Goal: Information Seeking & Learning: Check status

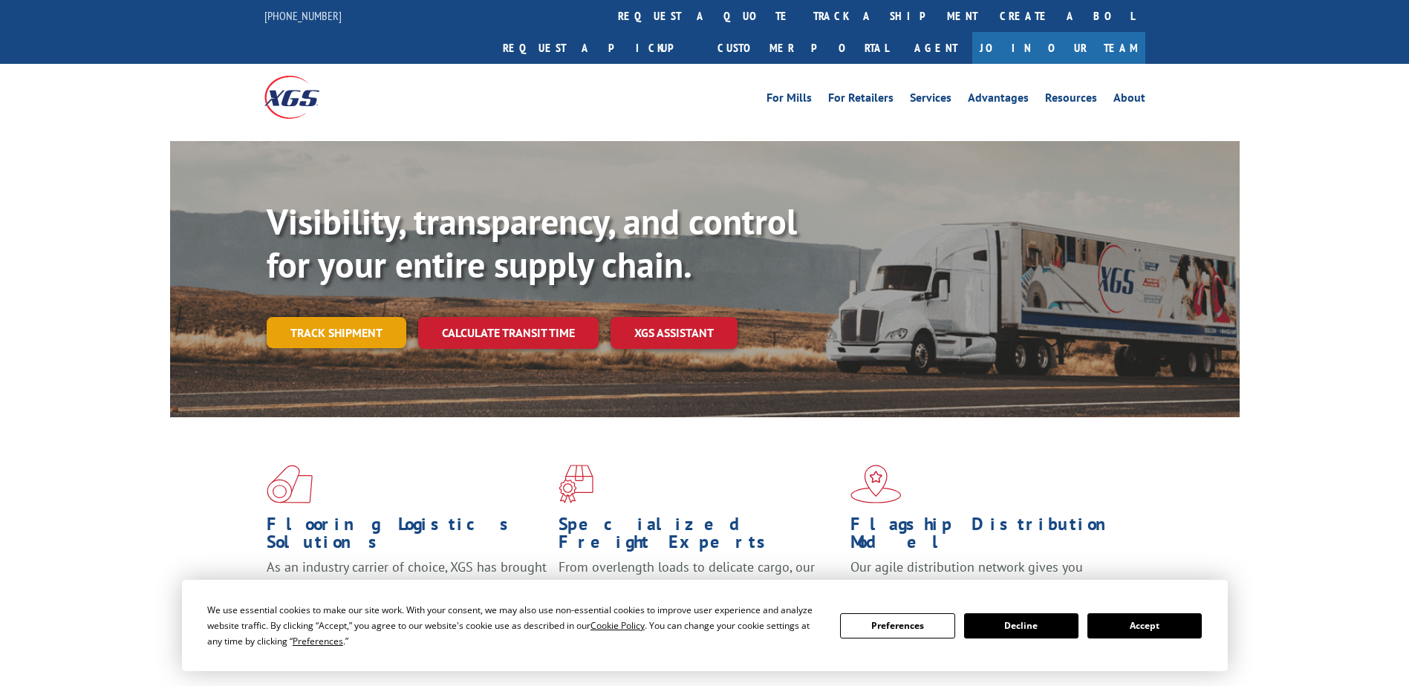
click at [329, 317] on link "Track shipment" at bounding box center [337, 332] width 140 height 31
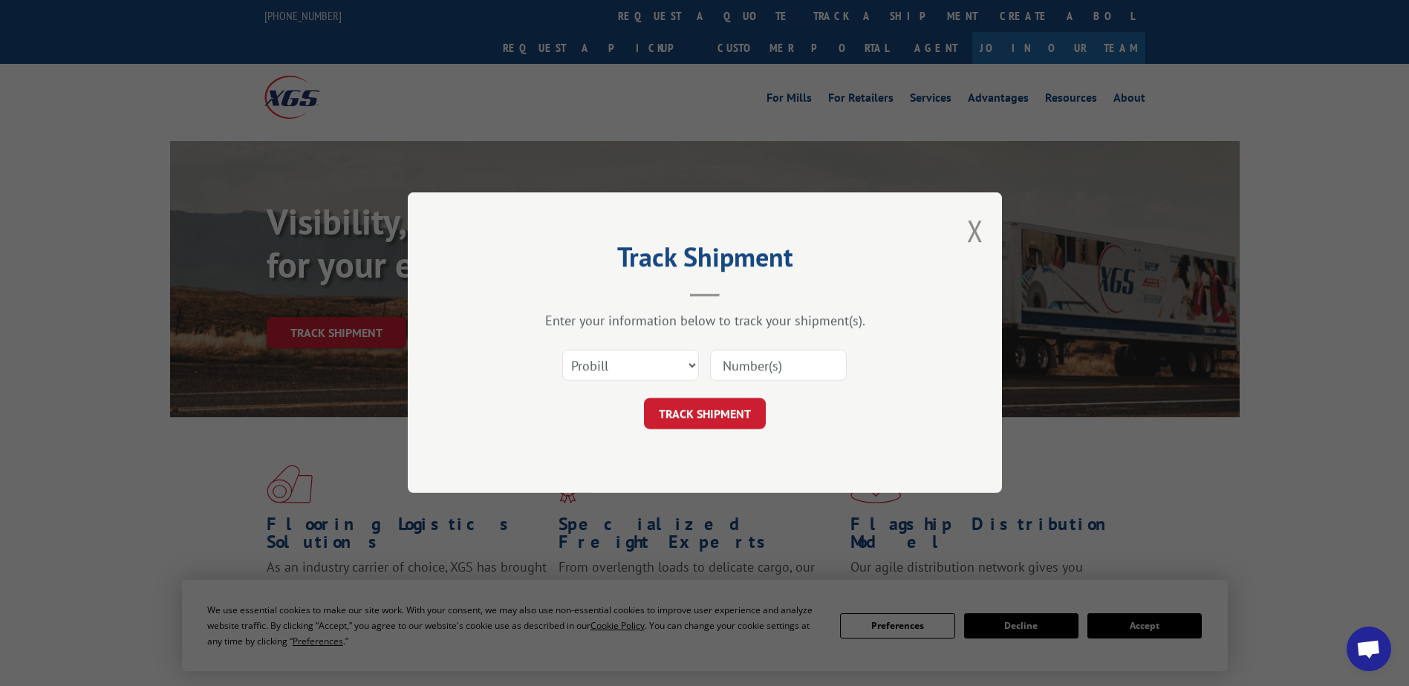
click at [770, 362] on input at bounding box center [778, 366] width 137 height 31
paste input "17688649"
type input "17688649"
click at [693, 405] on button "TRACK SHIPMENT" at bounding box center [705, 414] width 122 height 31
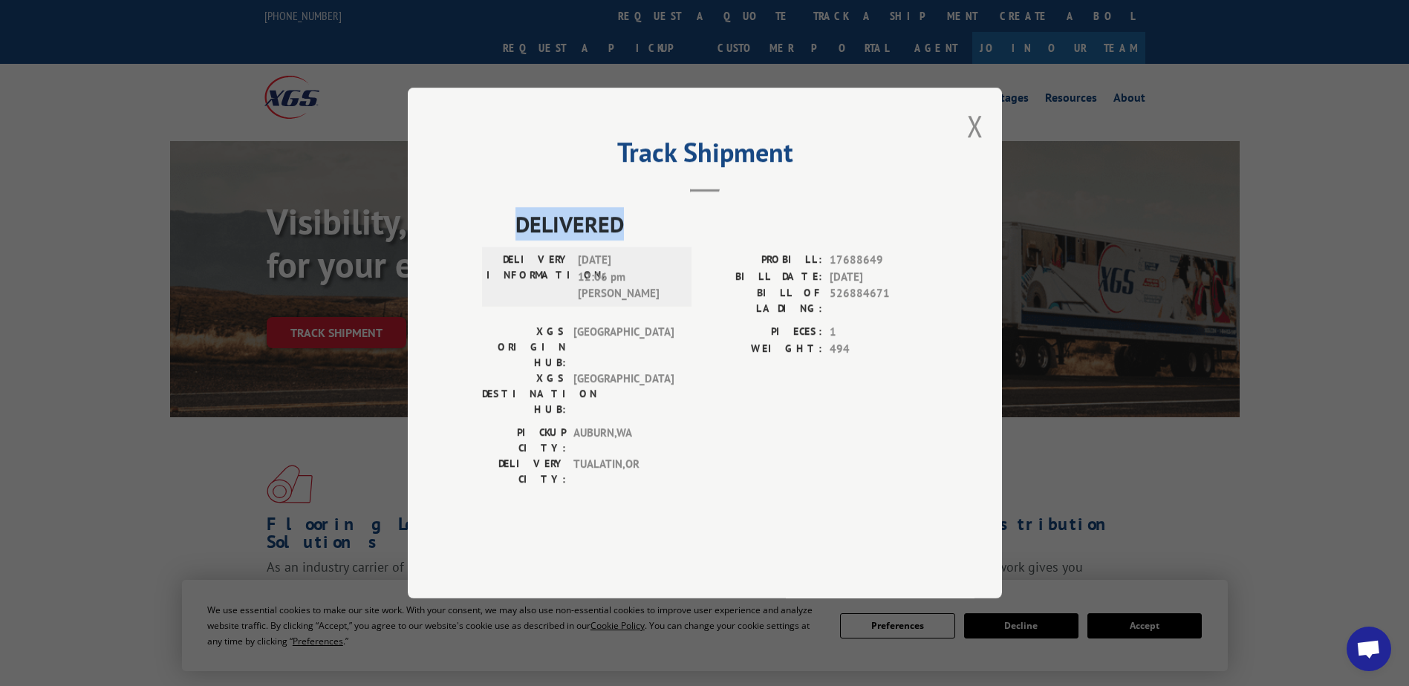
drag, startPoint x: 632, startPoint y: 263, endPoint x: 504, endPoint y: 262, distance: 127.8
click at [504, 262] on div "DELIVERED DELIVERY INFORMATION: [DATE] 12:06 pm [PERSON_NAME]: 17688649 BILL DA…" at bounding box center [705, 350] width 446 height 287
drag, startPoint x: 504, startPoint y: 262, endPoint x: 523, endPoint y: 268, distance: 19.5
click at [523, 241] on span "DELIVERED" at bounding box center [721, 223] width 412 height 33
drag, startPoint x: 644, startPoint y: 302, endPoint x: 579, endPoint y: 311, distance: 65.2
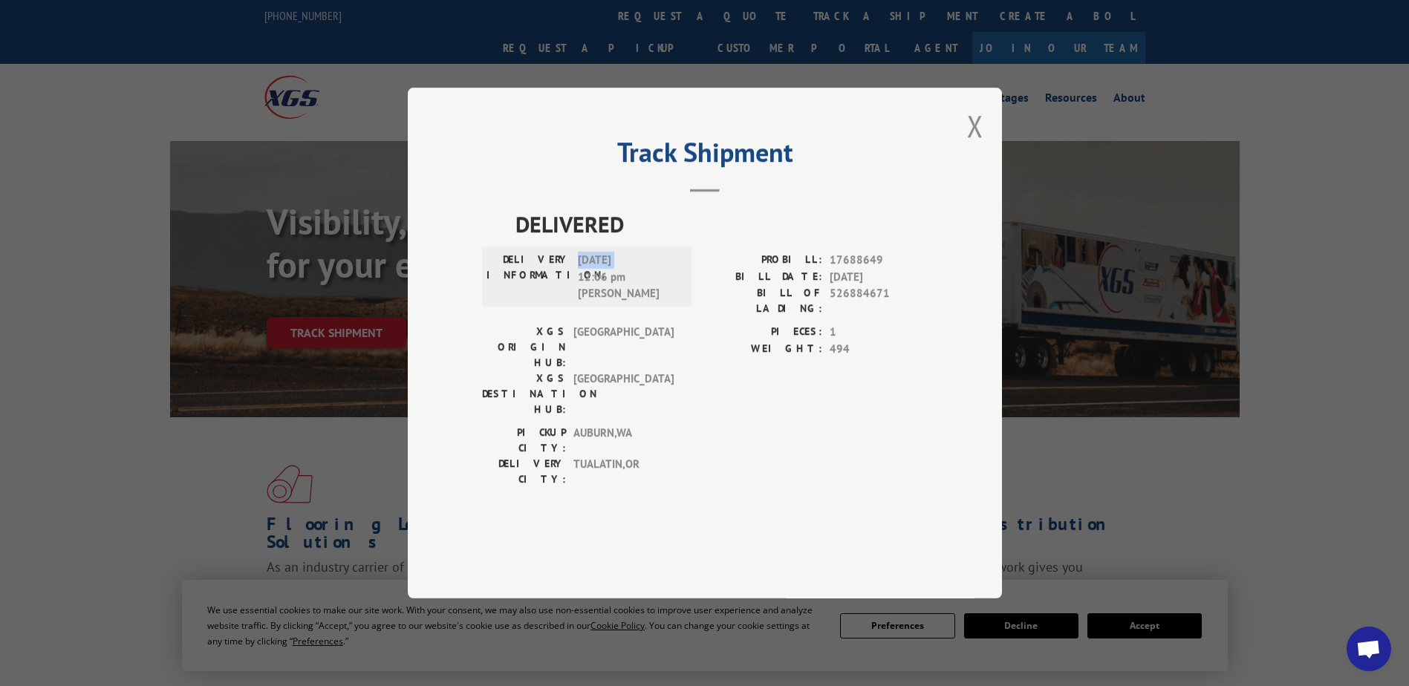
click at [579, 302] on span "[DATE] 12:06 pm [PERSON_NAME]" at bounding box center [628, 277] width 100 height 51
click at [609, 302] on span "[DATE] 12:06 pm [PERSON_NAME]" at bounding box center [628, 277] width 100 height 51
drag, startPoint x: 643, startPoint y: 303, endPoint x: 589, endPoint y: 307, distance: 54.3
click at [589, 302] on span "[DATE] 12:06 pm [PERSON_NAME]" at bounding box center [628, 277] width 100 height 51
drag, startPoint x: 589, startPoint y: 307, endPoint x: 597, endPoint y: 336, distance: 30.8
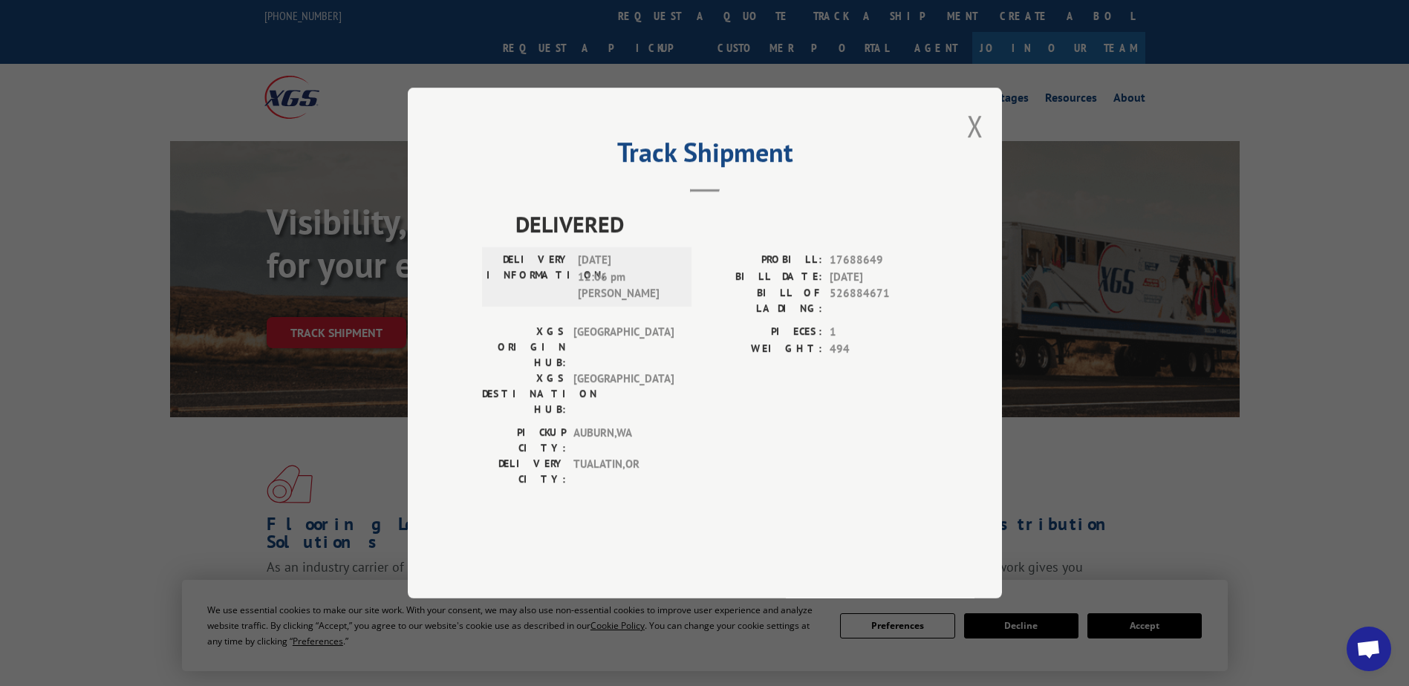
click at [596, 302] on span "[DATE] 12:06 pm [PERSON_NAME]" at bounding box center [628, 277] width 100 height 51
click at [591, 425] on span "[GEOGRAPHIC_DATA] , [GEOGRAPHIC_DATA]" at bounding box center [623, 440] width 100 height 31
click at [976, 146] on button "Close modal" at bounding box center [975, 125] width 16 height 39
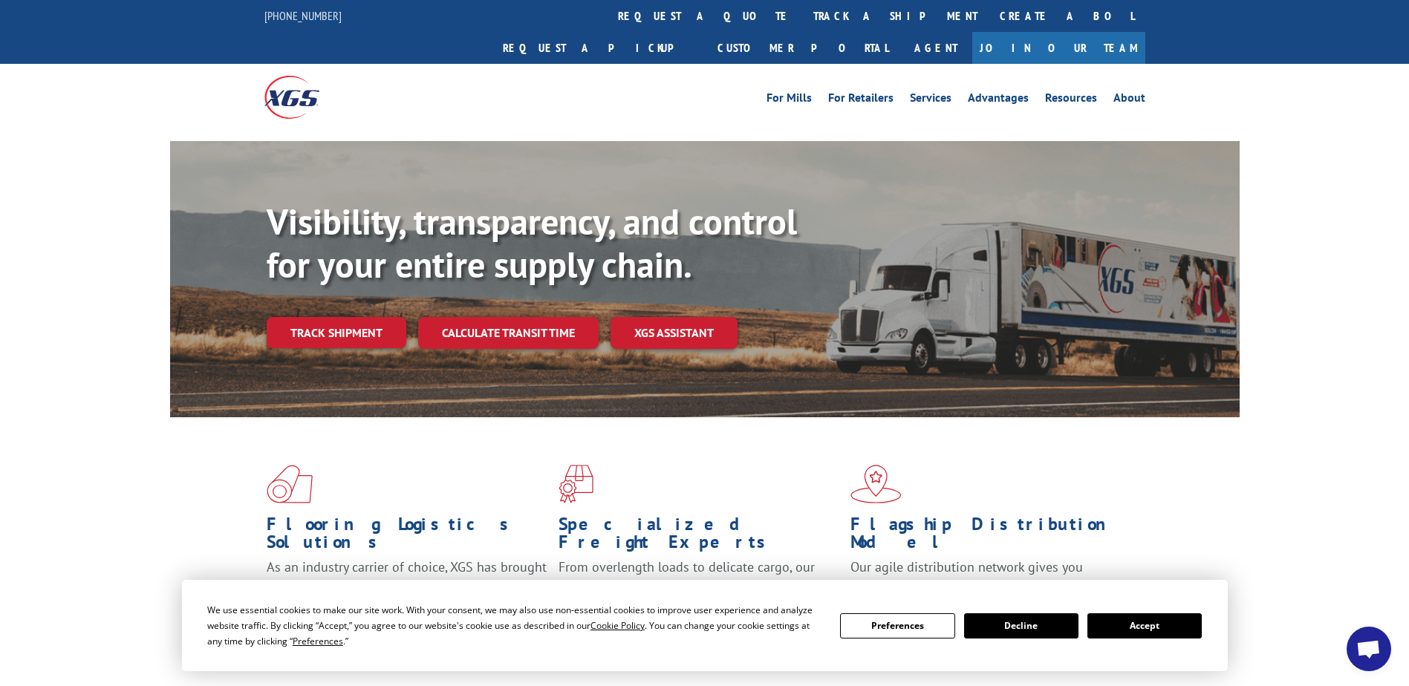
click at [1153, 631] on button "Accept" at bounding box center [1144, 626] width 114 height 25
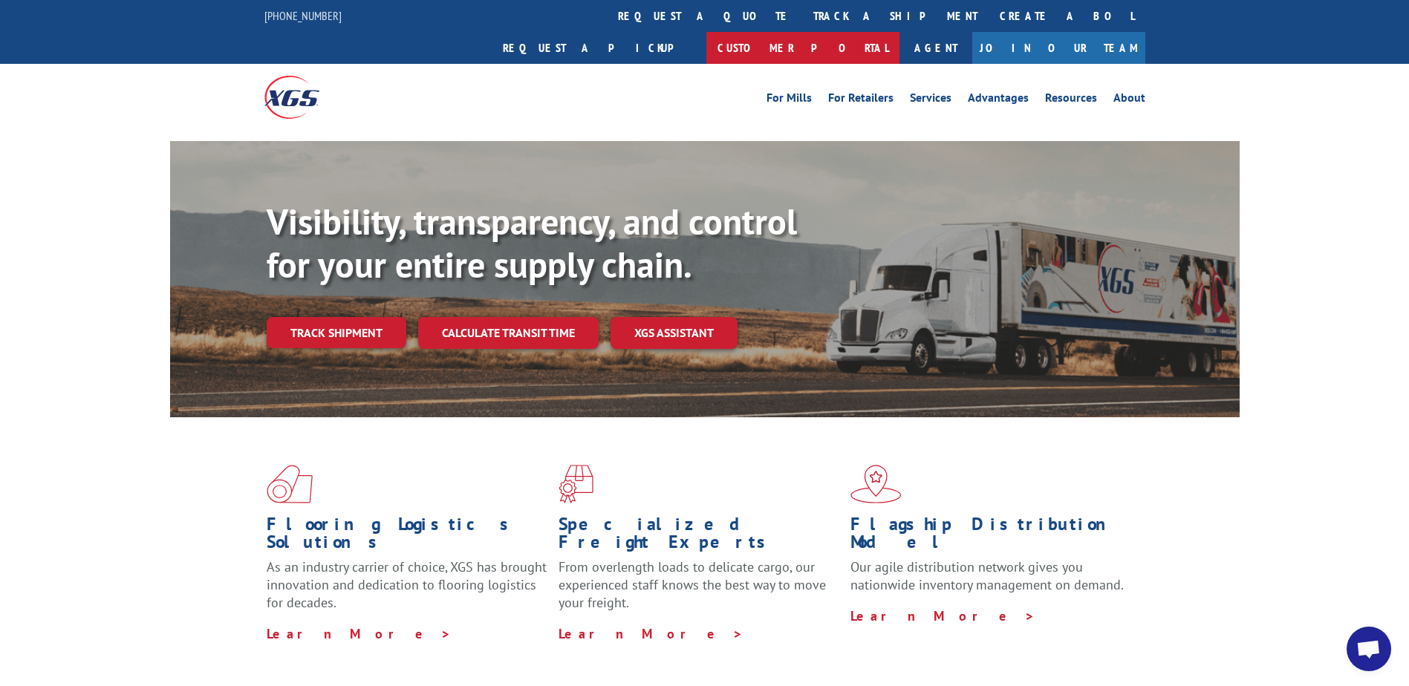
click at [900, 32] on link "Customer Portal" at bounding box center [802, 48] width 193 height 32
